Goal: Task Accomplishment & Management: Manage account settings

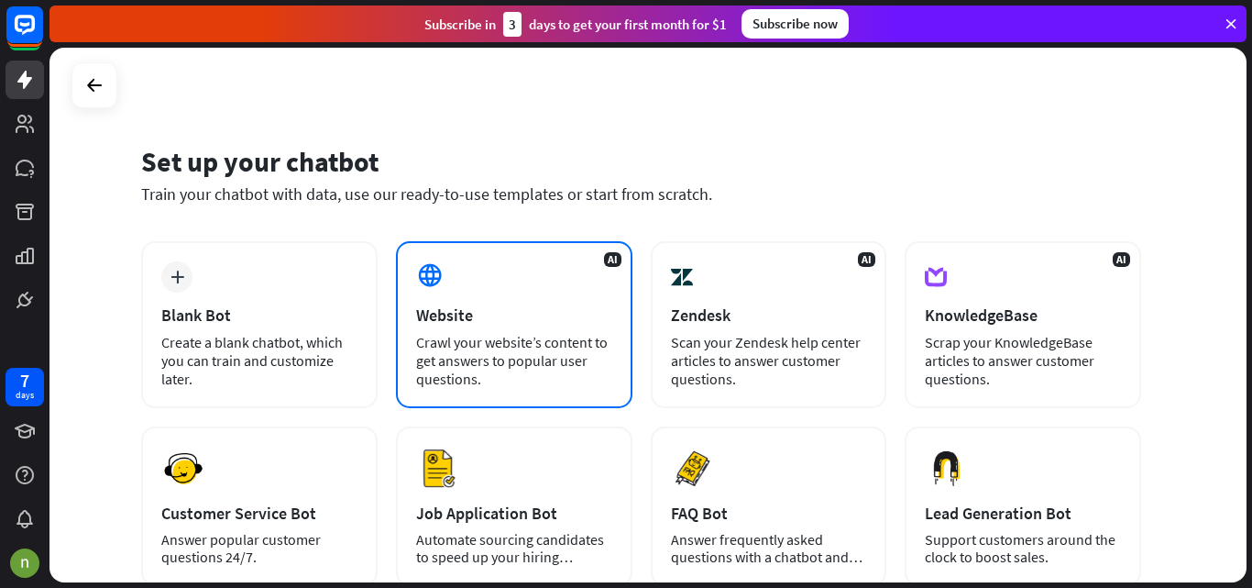
click at [460, 303] on div "AI Website Crawl your website’s content to get answers to popular user question…" at bounding box center [514, 324] width 236 height 167
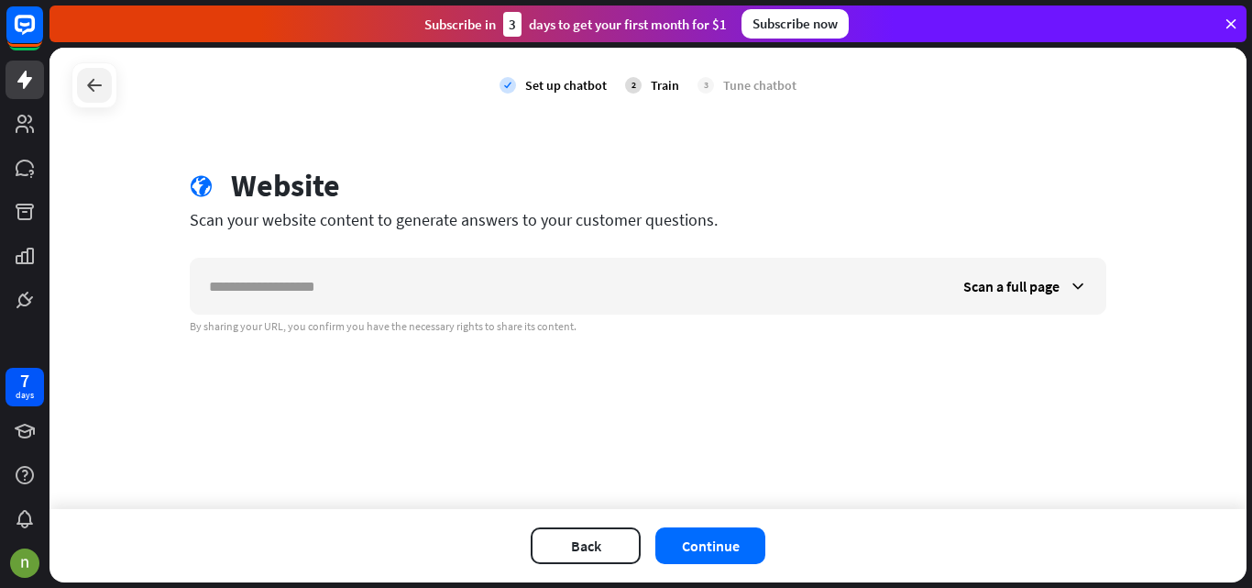
click at [109, 79] on div at bounding box center [94, 85] width 35 height 35
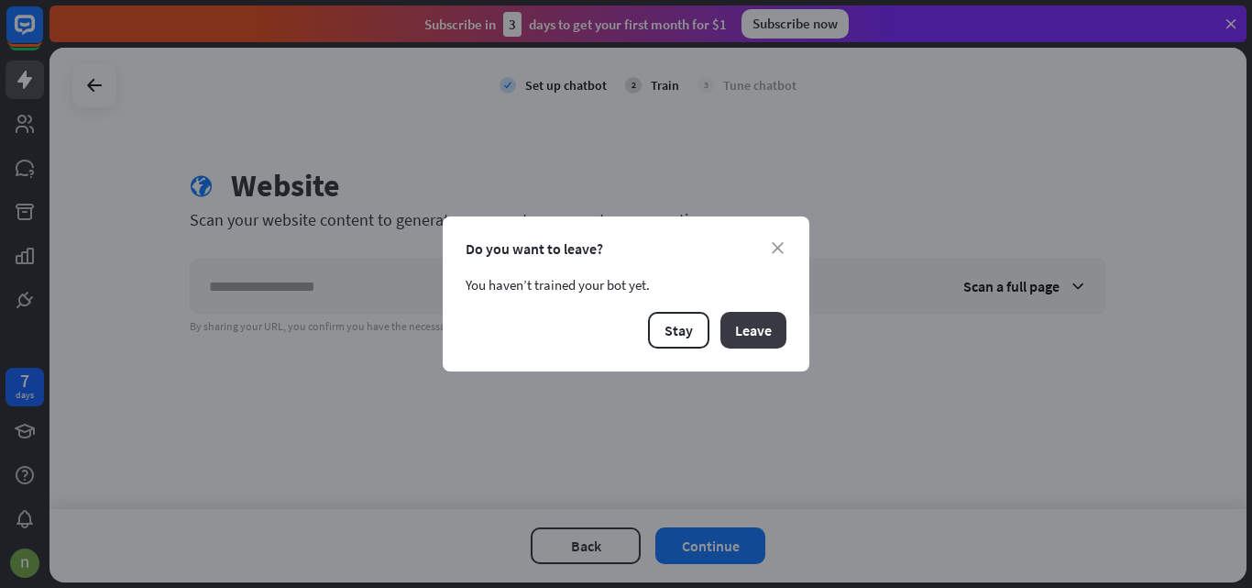
click at [759, 320] on button "Leave" at bounding box center [753, 330] width 66 height 37
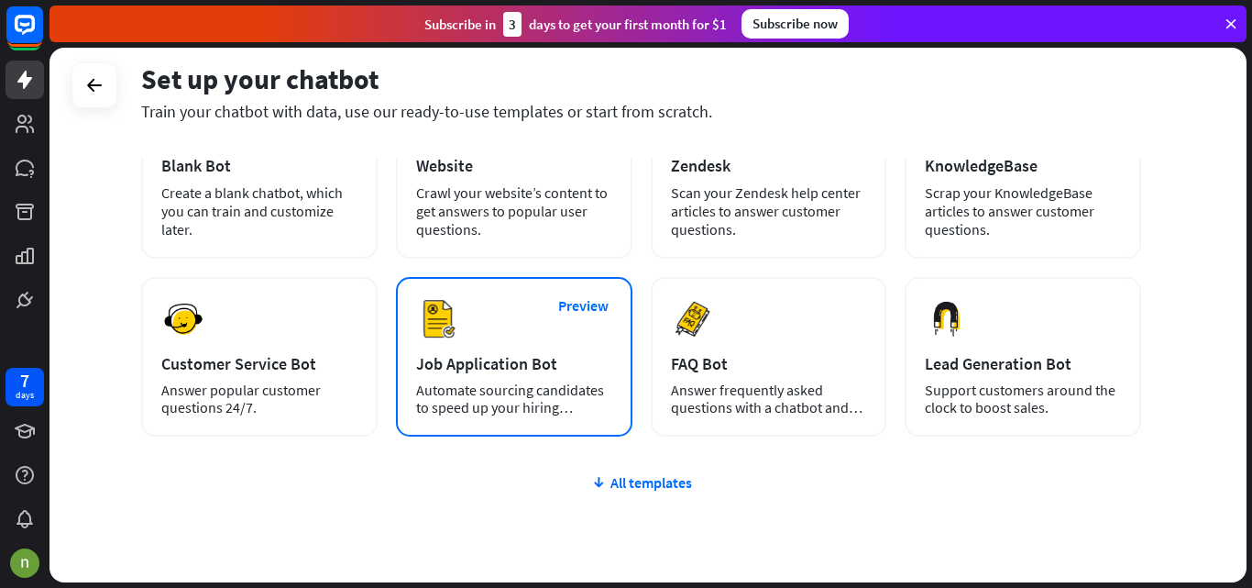
scroll to position [148, 0]
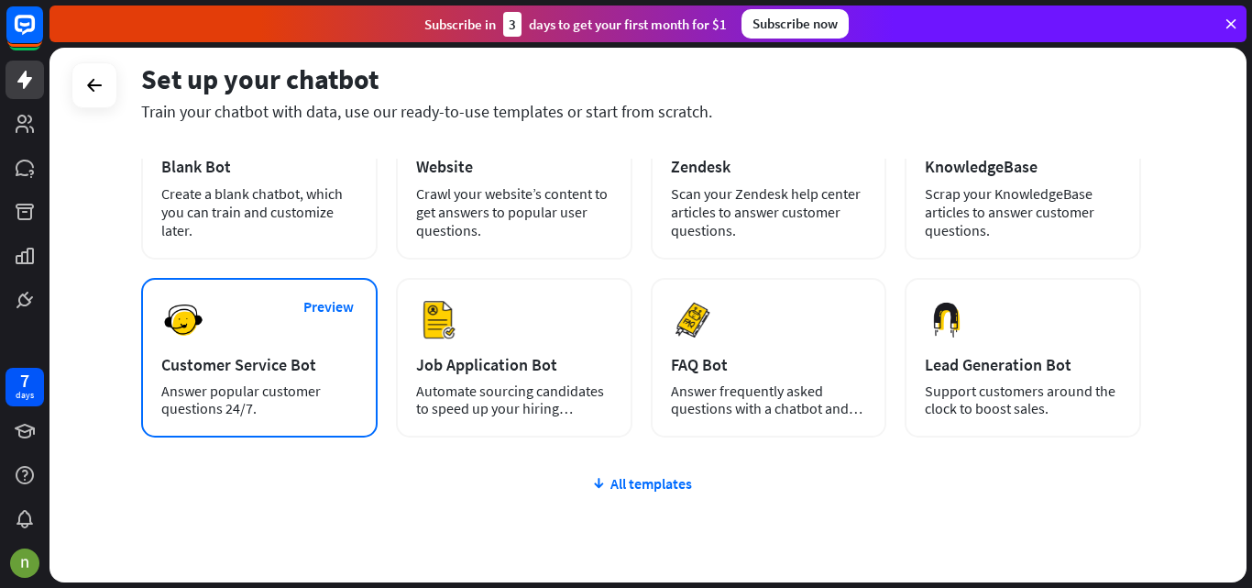
click at [187, 339] on img at bounding box center [183, 320] width 44 height 44
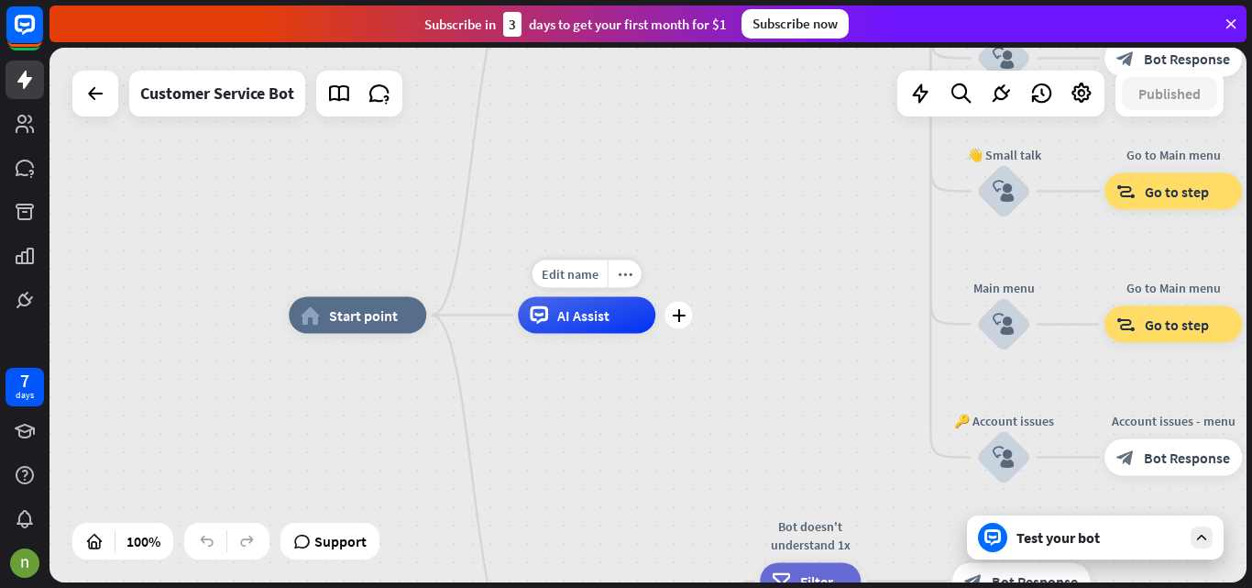
click at [560, 322] on span "AI Assist" at bounding box center [583, 315] width 52 height 18
click at [576, 281] on span "Edit name" at bounding box center [570, 274] width 57 height 16
type input "*"
type input "**********"
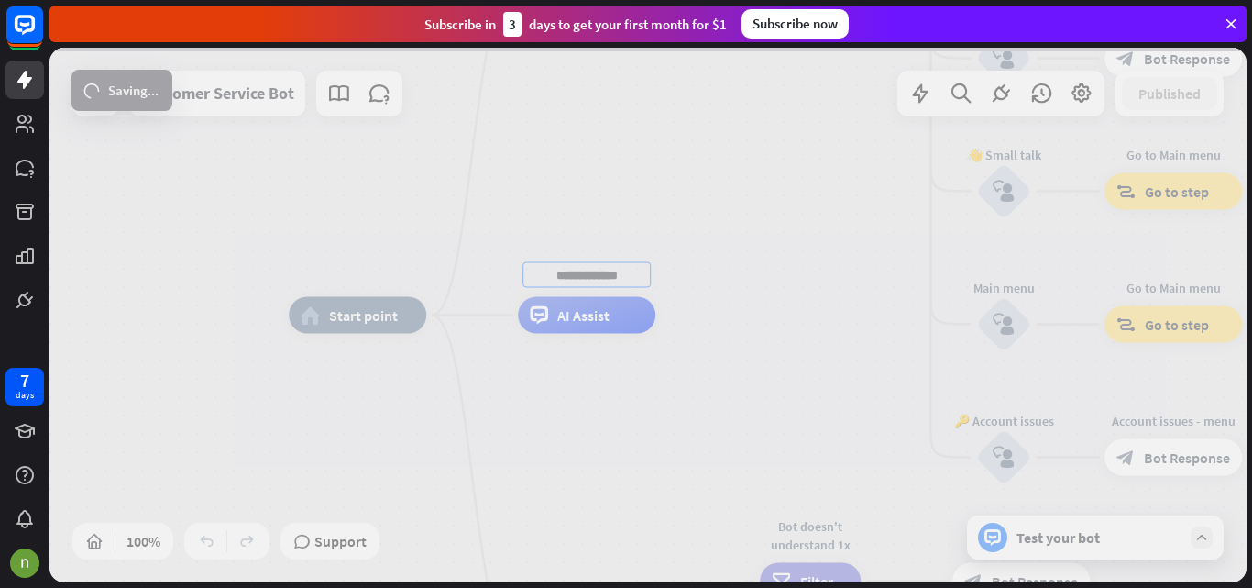
click at [731, 490] on div "home_2 Start point Welcome message block_bot_response Bot Response 🔙 Main menu …" at bounding box center [647, 315] width 1197 height 534
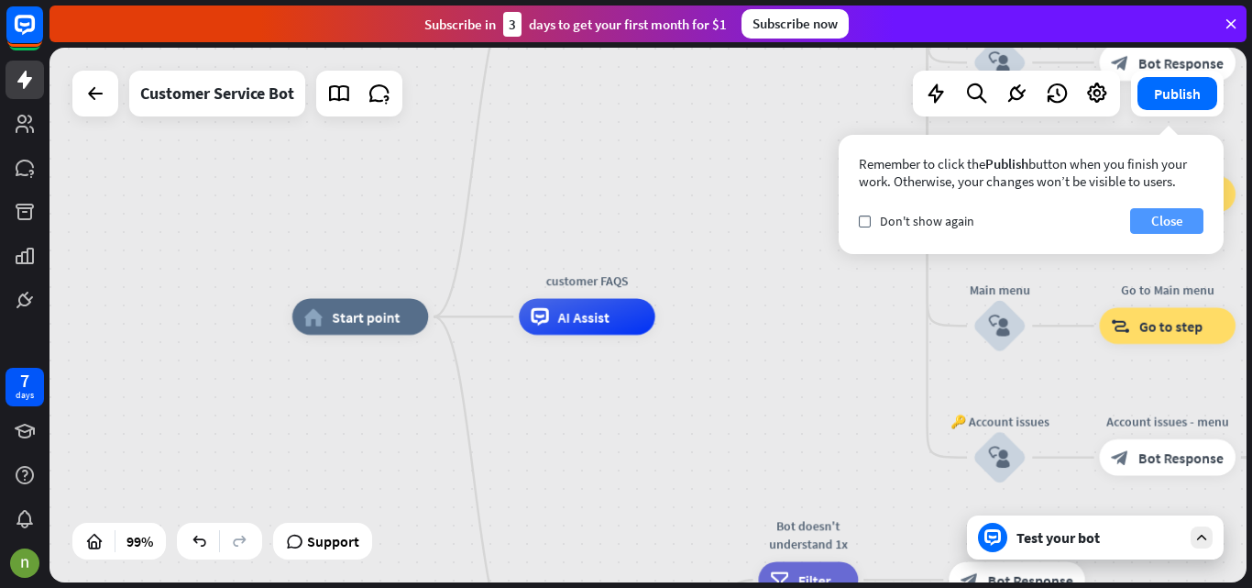
click at [1179, 222] on button "Close" at bounding box center [1166, 221] width 73 height 26
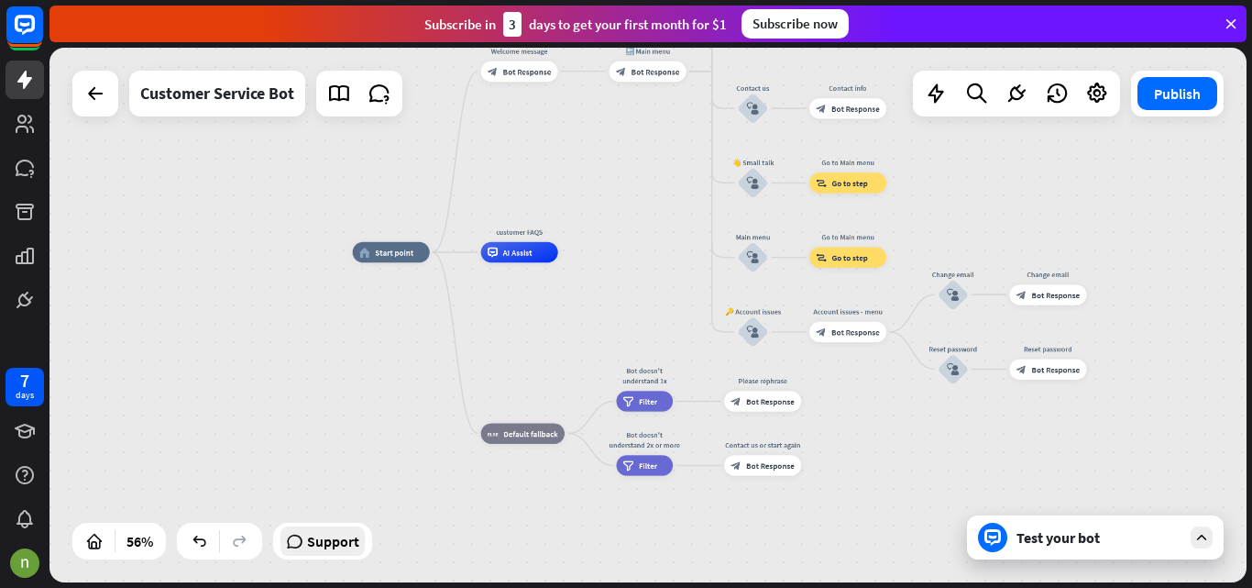
click at [310, 549] on span "Support" at bounding box center [333, 540] width 52 height 29
click at [549, 227] on div "more_horiz" at bounding box center [540, 229] width 19 height 16
click at [751, 383] on div "Edit name" at bounding box center [753, 378] width 42 height 16
type input "**"
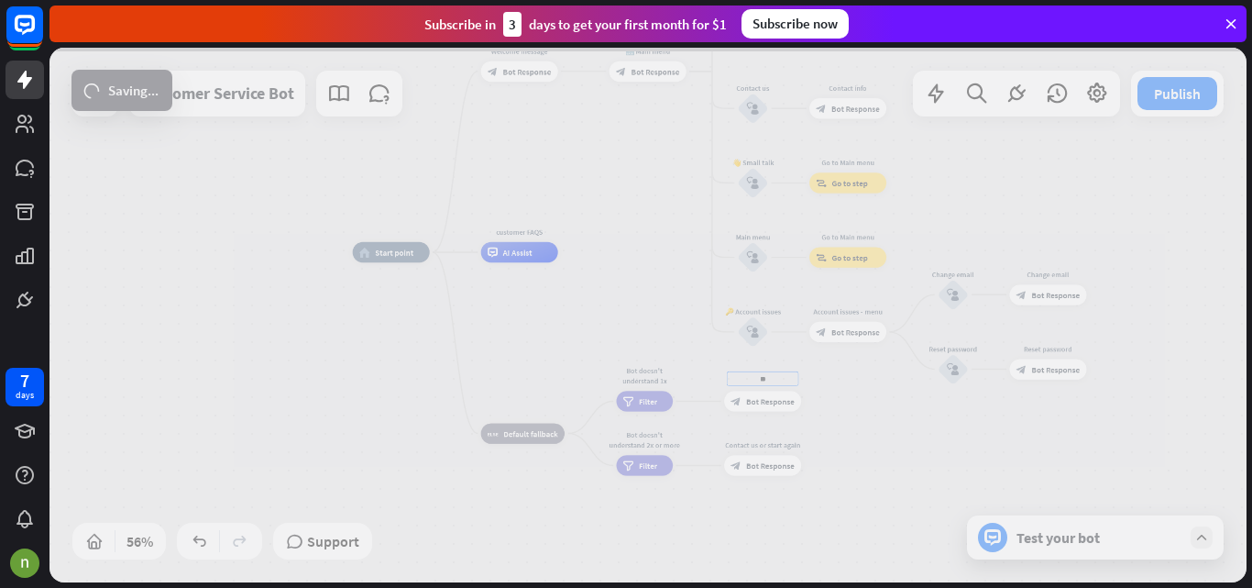
click at [845, 117] on div "home_2 Start point Welcome message block_bot_response Bot Response 🔙 Main menu …" at bounding box center [647, 315] width 1197 height 534
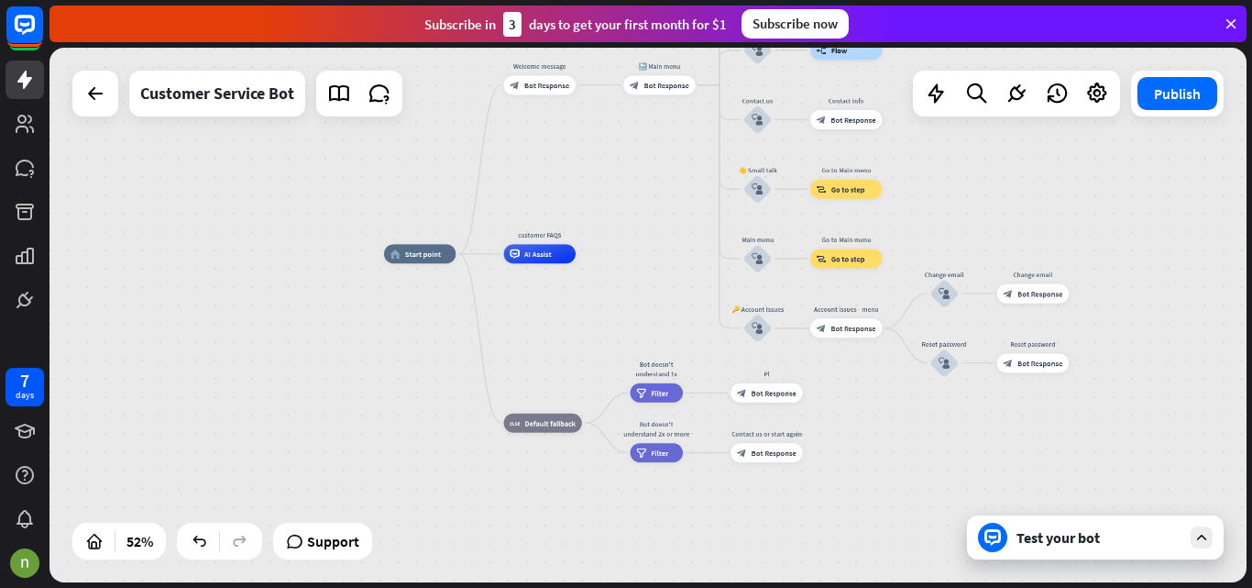
click at [487, 352] on div "home_2 Start point Welcome message block_bot_response Bot Response 🔙 Main menu …" at bounding box center [696, 394] width 625 height 280
click at [1153, 90] on button "Publish" at bounding box center [1177, 93] width 80 height 33
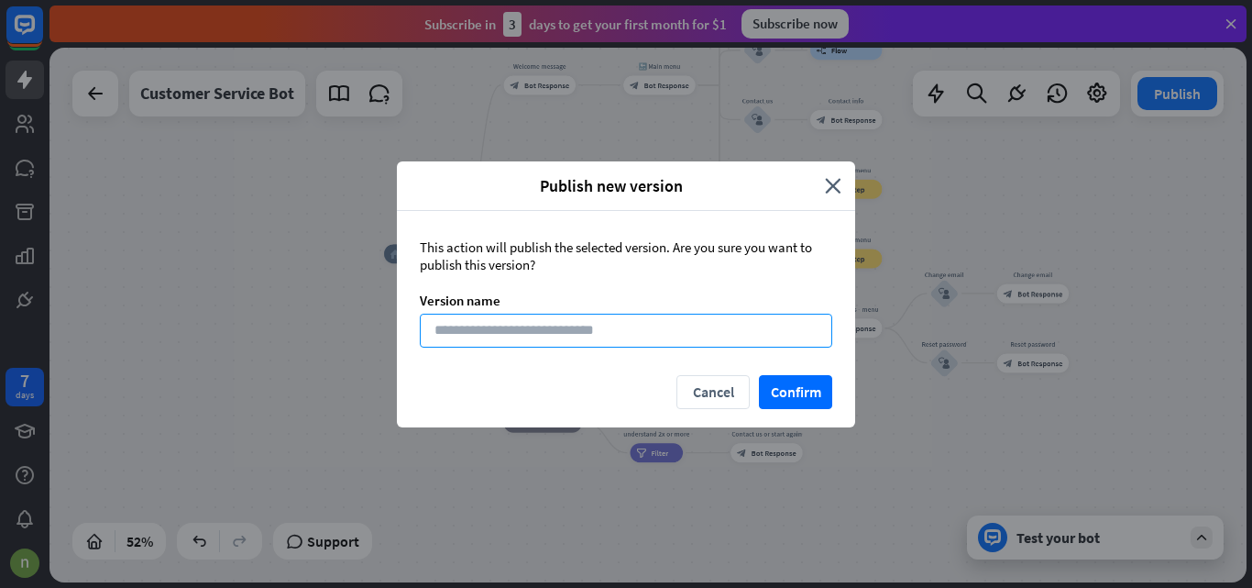
click at [552, 330] on input at bounding box center [626, 330] width 412 height 34
type input "***"
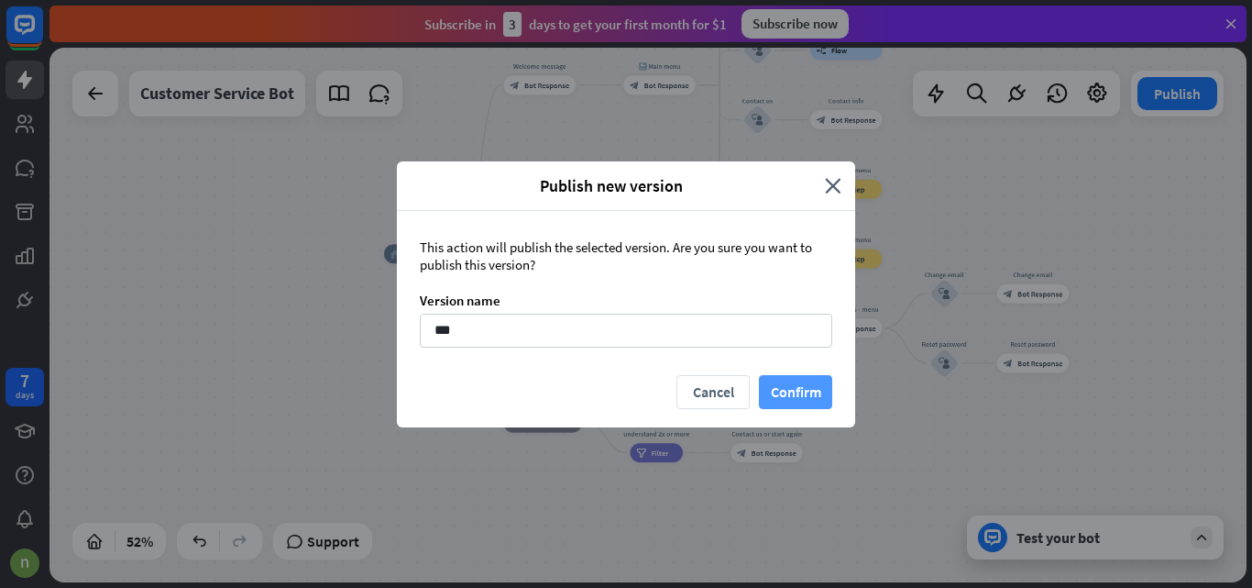
click at [802, 387] on button "Confirm" at bounding box center [795, 392] width 73 height 34
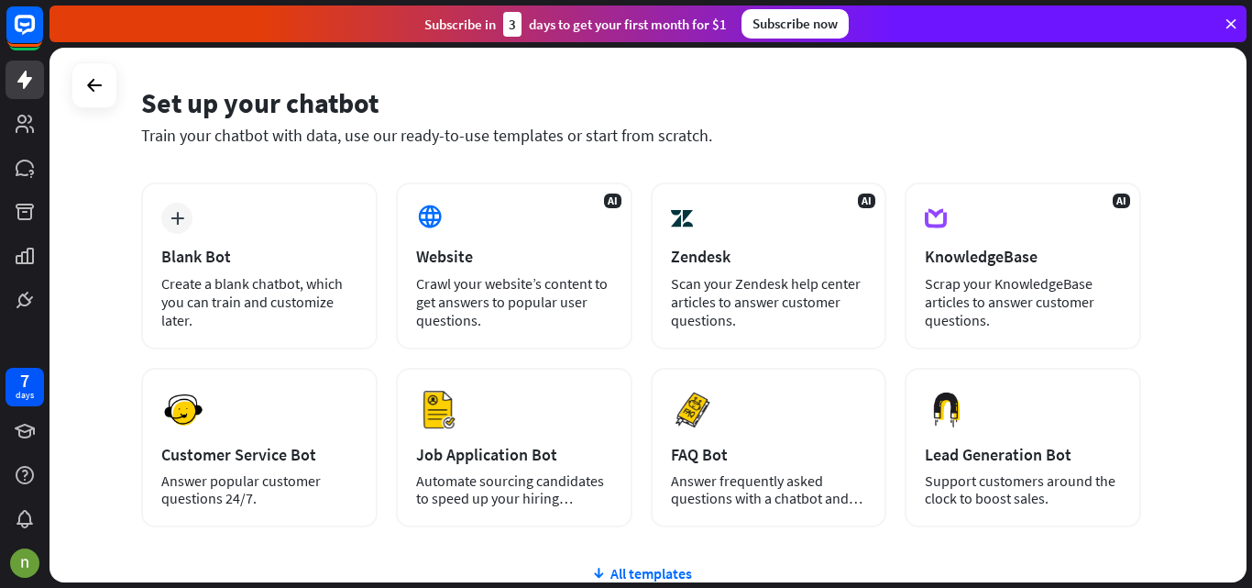
scroll to position [8, 0]
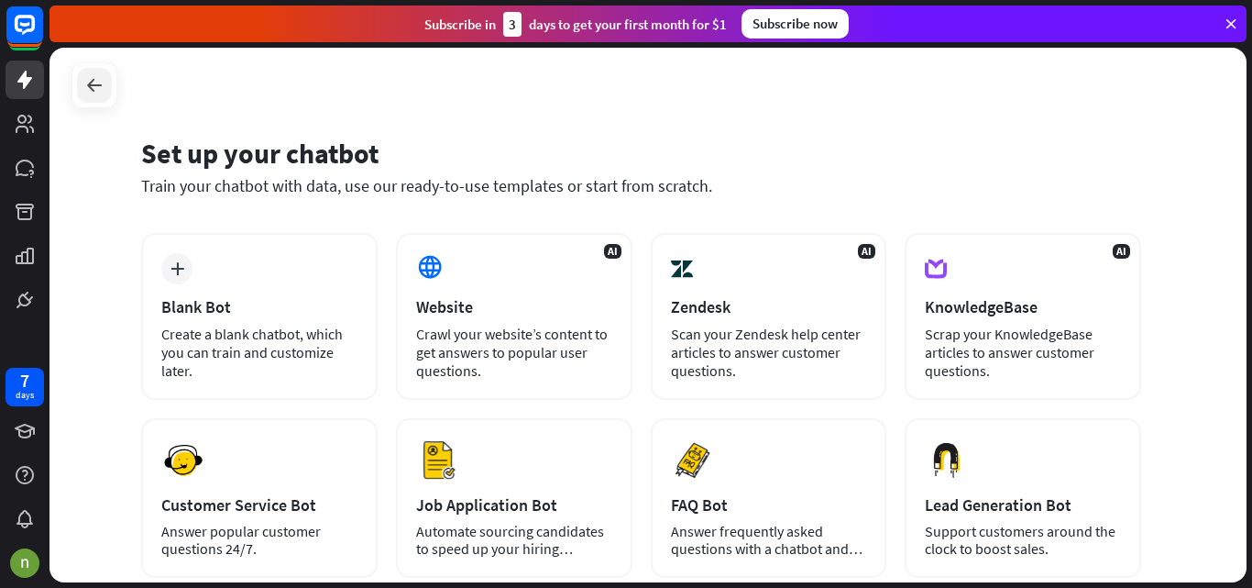
click at [100, 88] on icon at bounding box center [94, 85] width 22 height 22
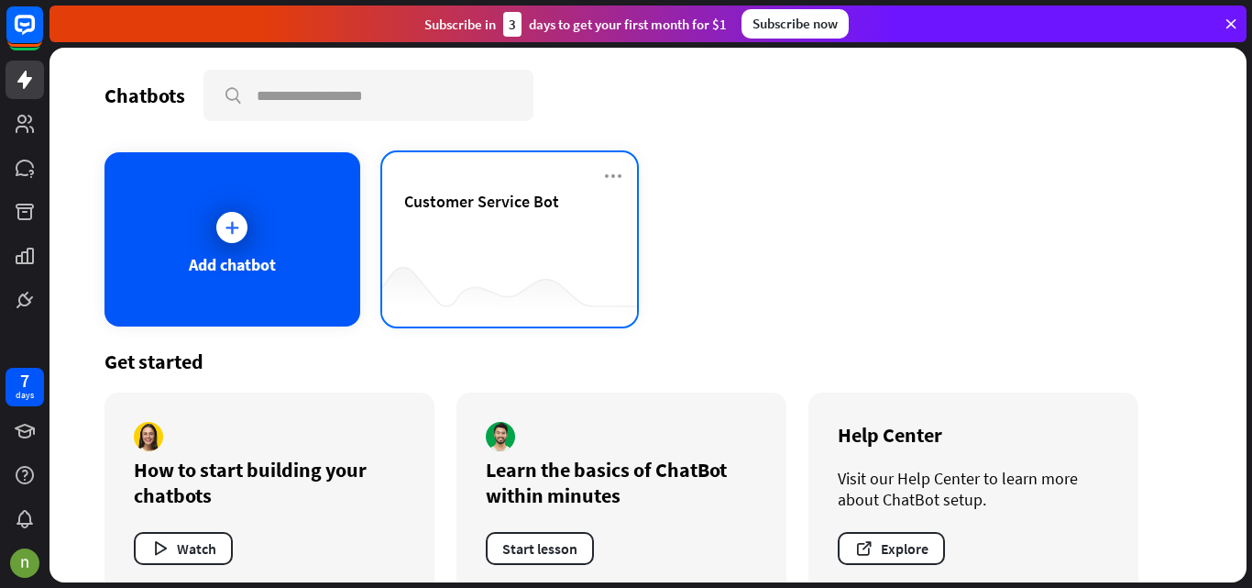
click at [445, 279] on div at bounding box center [510, 290] width 256 height 71
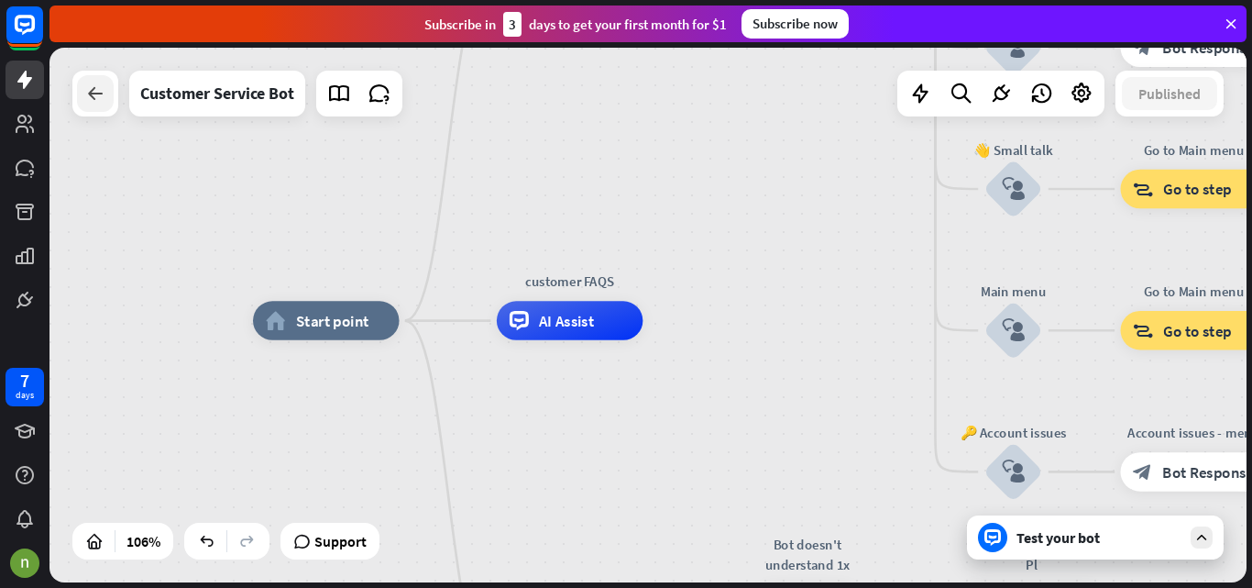
click at [80, 94] on div at bounding box center [95, 93] width 37 height 37
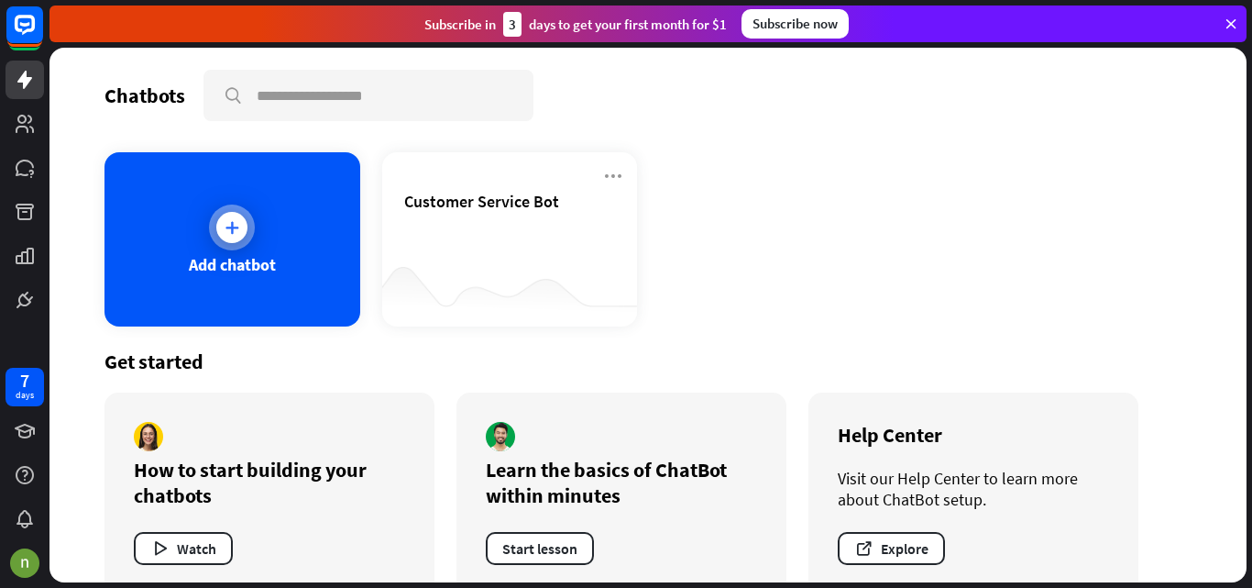
scroll to position [34, 0]
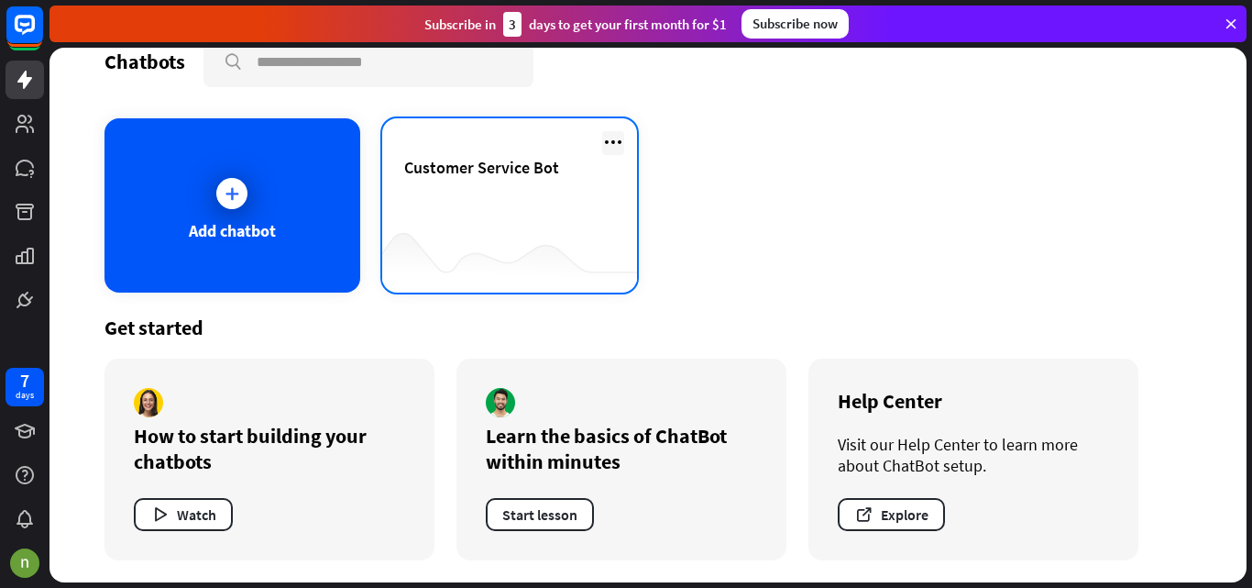
click at [614, 140] on icon at bounding box center [613, 142] width 22 height 22
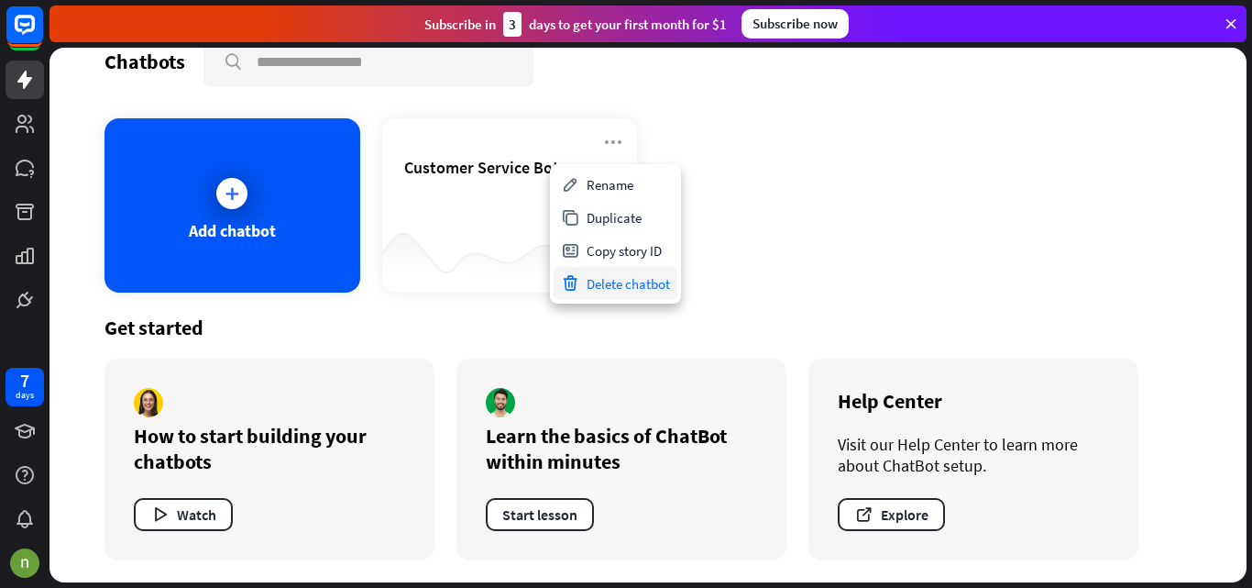
click at [623, 295] on div "Delete chatbot" at bounding box center [616, 283] width 124 height 33
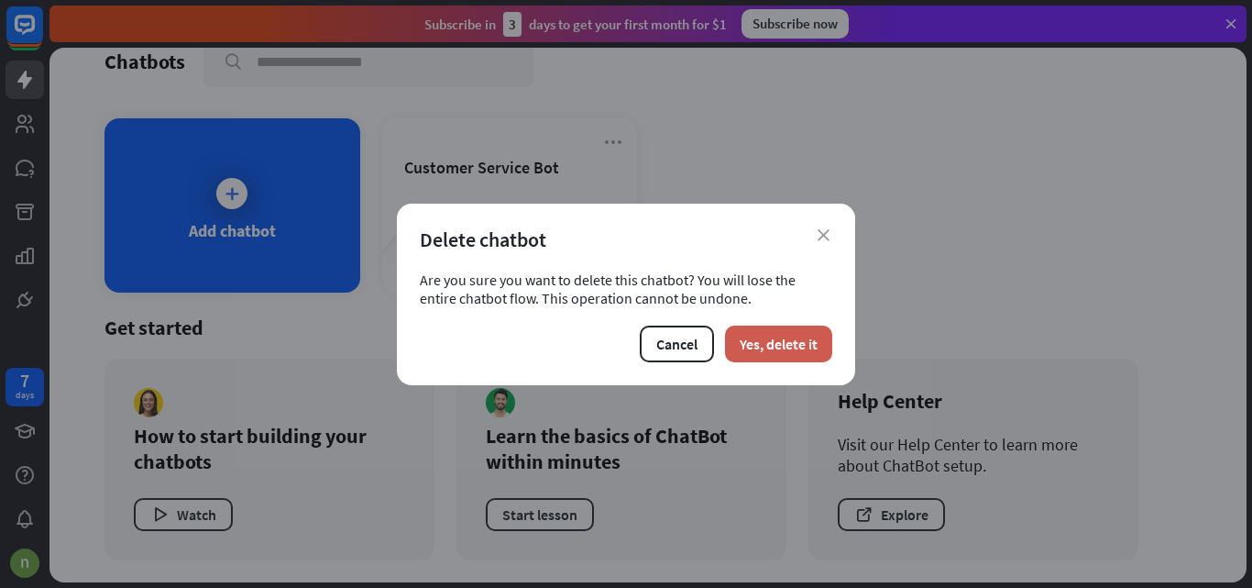
click at [771, 331] on button "Yes, delete it" at bounding box center [778, 343] width 107 height 37
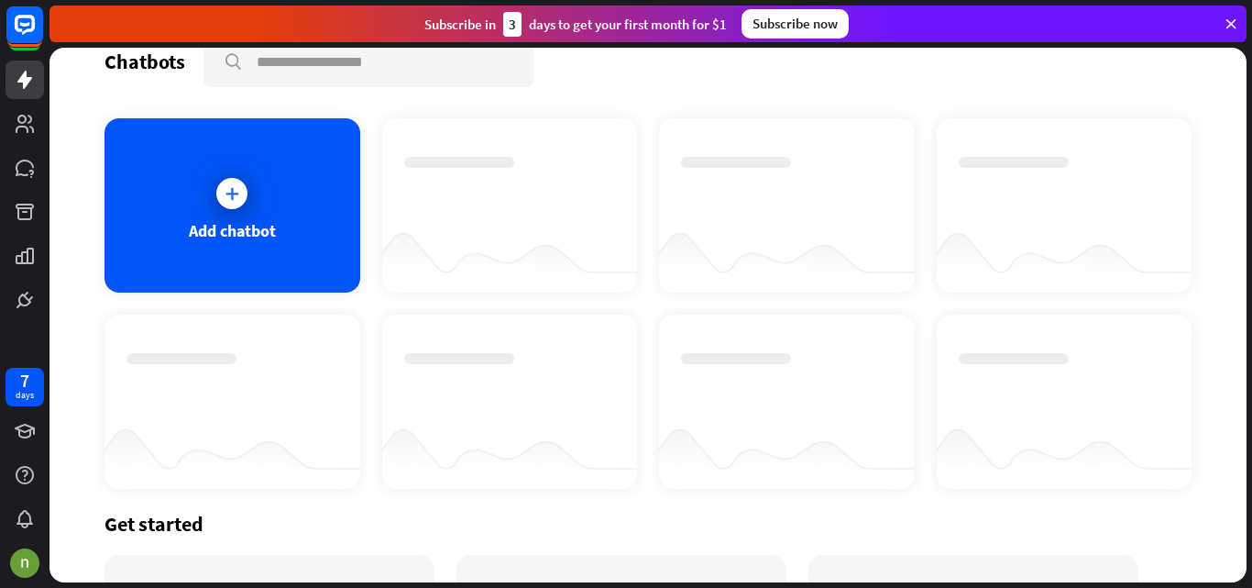
scroll to position [0, 0]
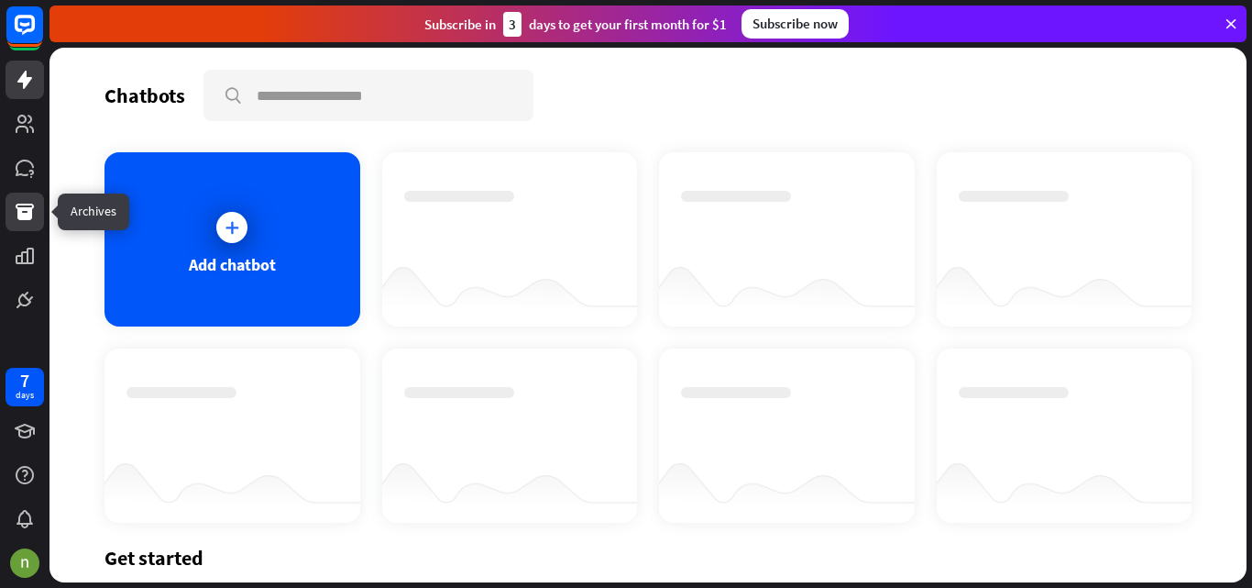
click at [24, 207] on icon at bounding box center [25, 211] width 18 height 16
